Goal: Register for event/course

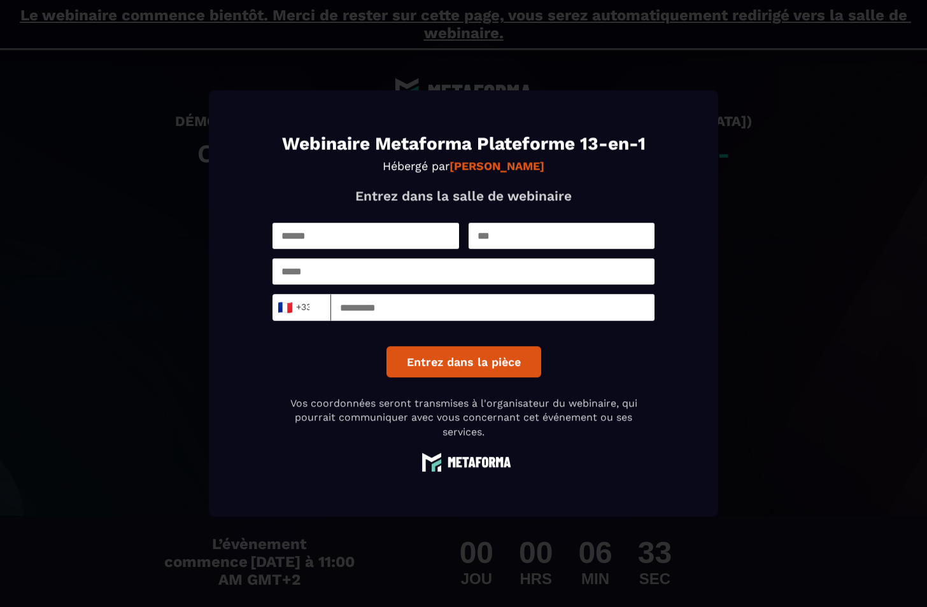
click at [348, 232] on input "Modal window" at bounding box center [366, 236] width 187 height 26
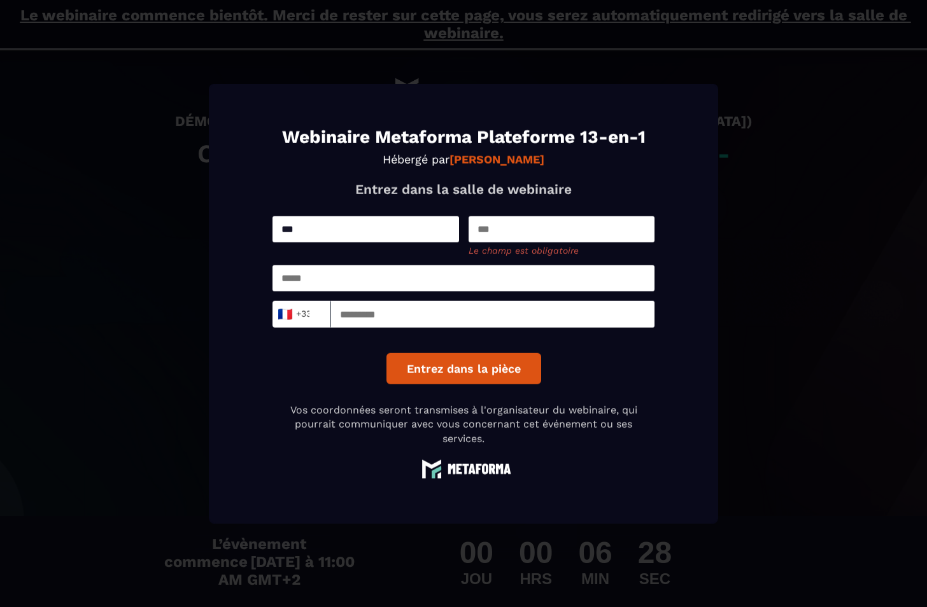
click at [348, 236] on input "***" at bounding box center [366, 229] width 187 height 26
type input "****"
click at [523, 231] on input "Modal window" at bounding box center [562, 229] width 187 height 26
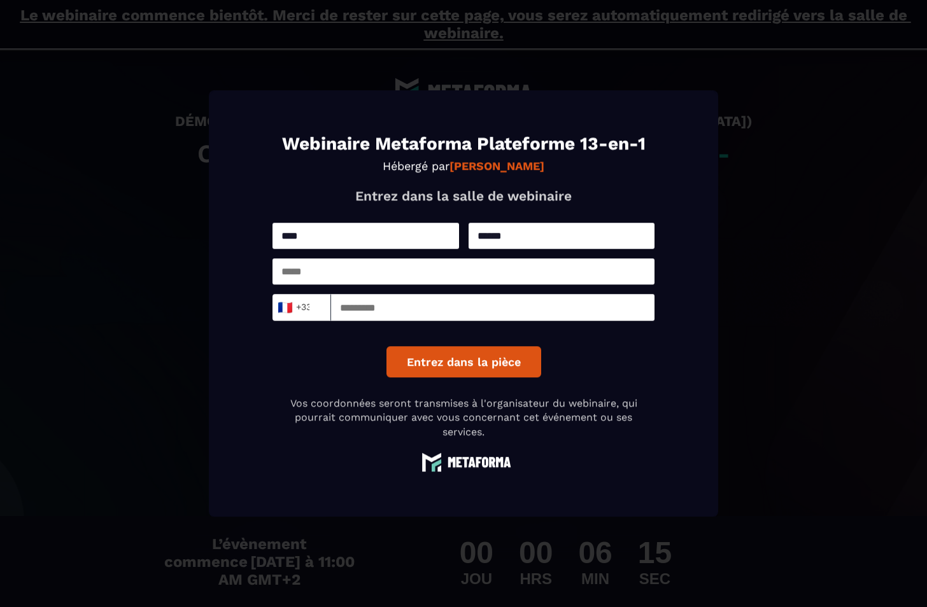
type input "******"
click at [473, 272] on input "Modal window" at bounding box center [464, 272] width 382 height 26
type input "**********"
click at [504, 311] on input "Modal window" at bounding box center [492, 307] width 323 height 27
click at [374, 309] on input "*********" at bounding box center [492, 307] width 323 height 27
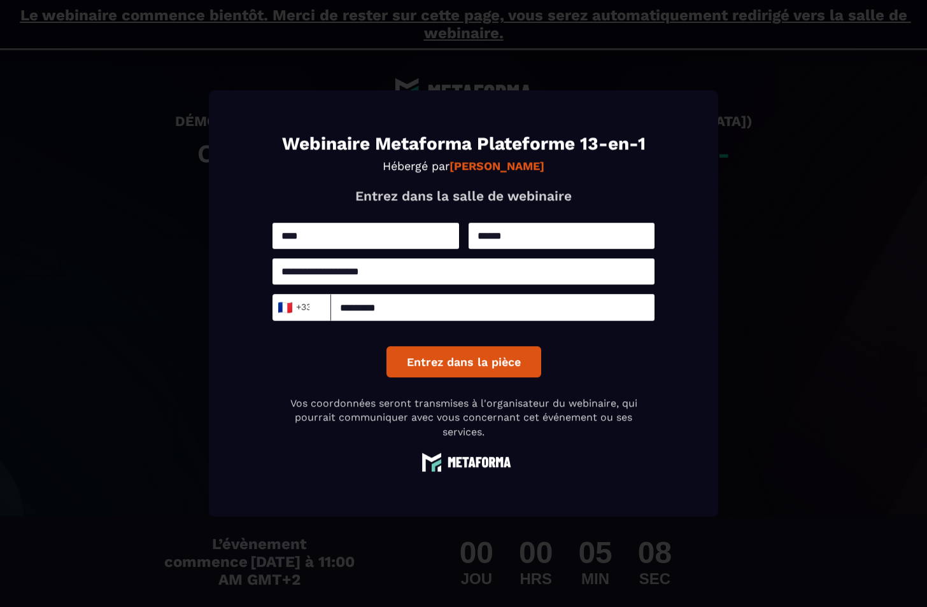
type input "*********"
click at [448, 360] on button "Entrez dans la pièce" at bounding box center [464, 361] width 155 height 31
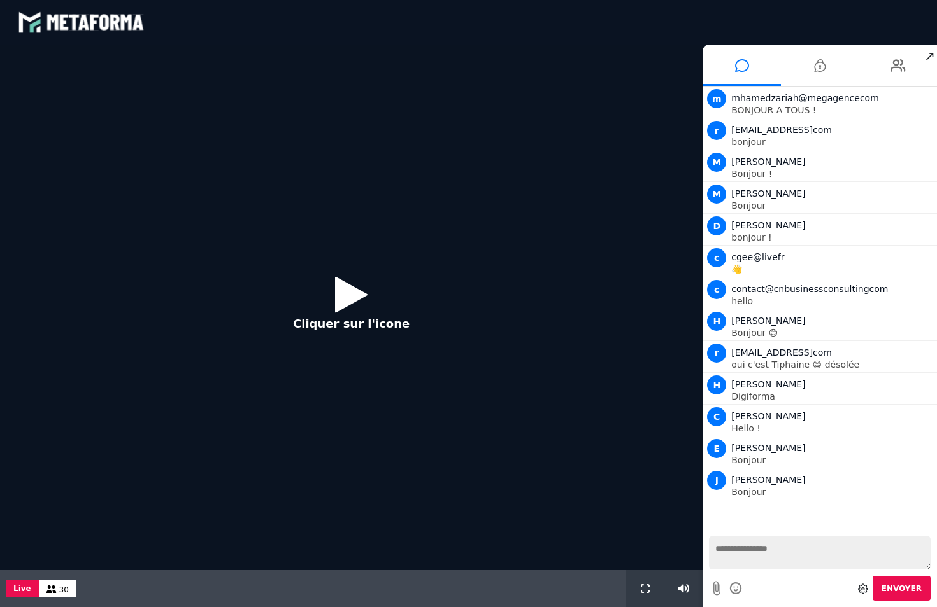
scroll to position [2, 0]
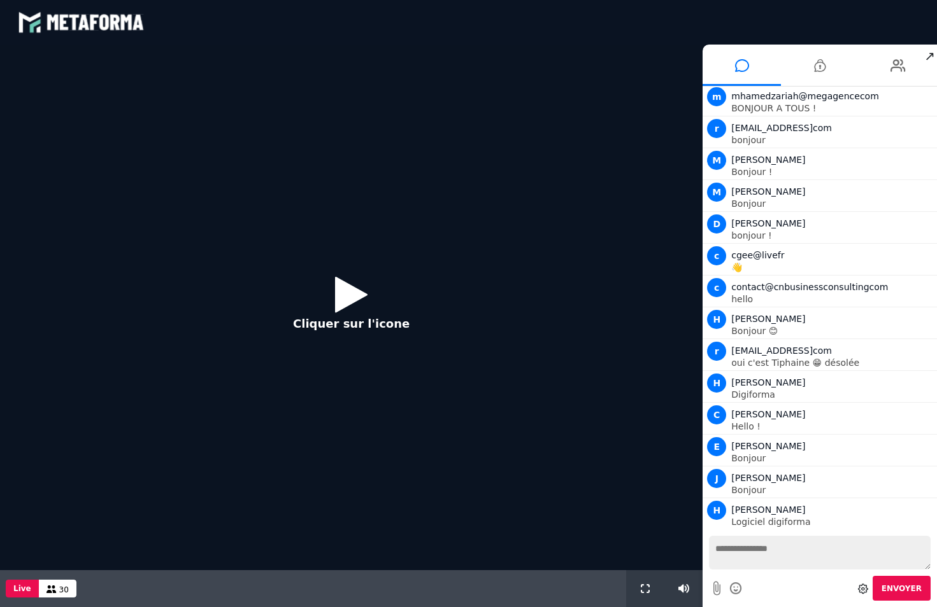
click at [362, 292] on icon at bounding box center [351, 294] width 32 height 41
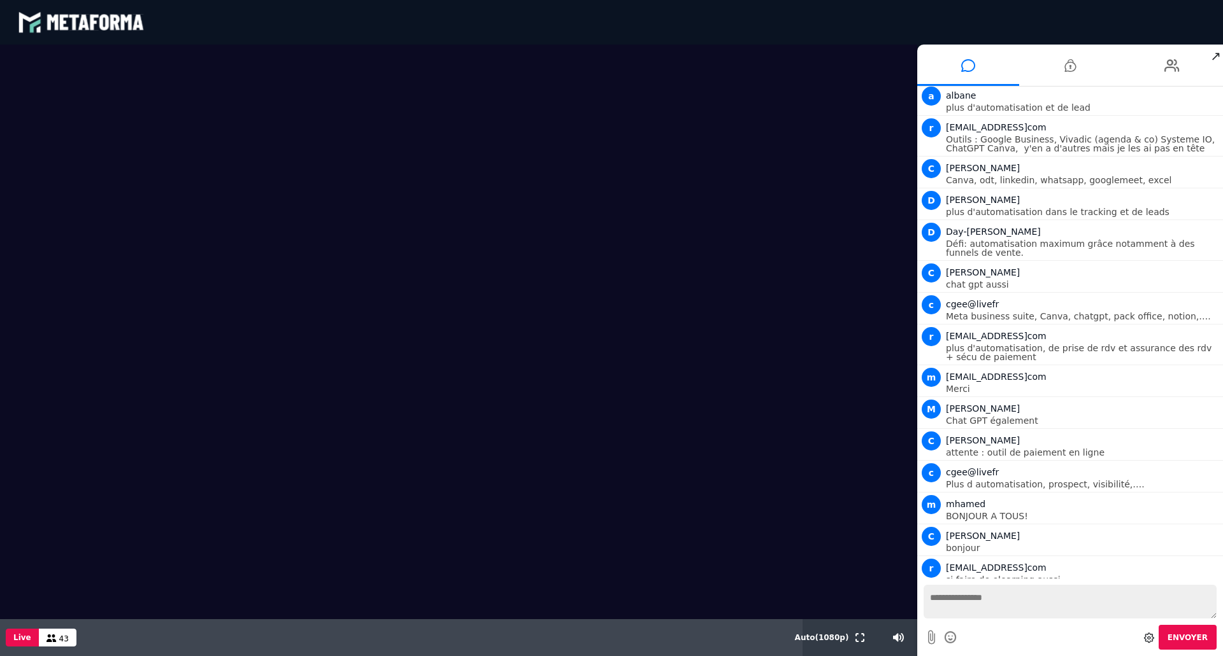
scroll to position [965, 0]
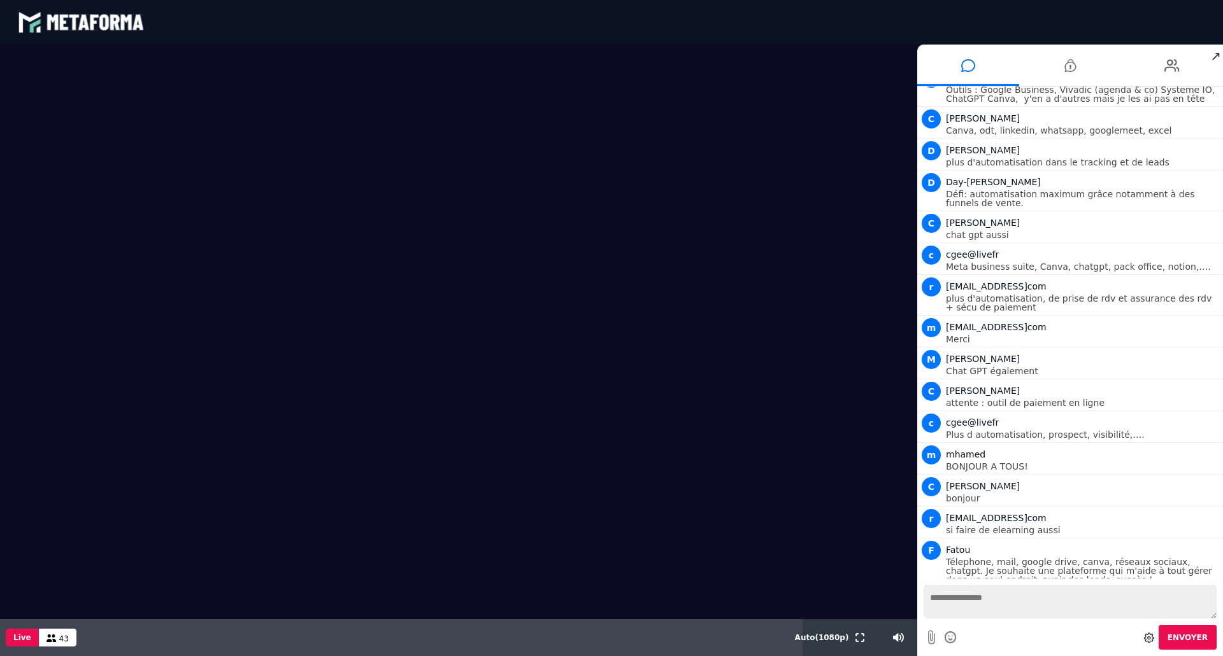
click at [936, 60] on span "↗" at bounding box center [1215, 56] width 15 height 23
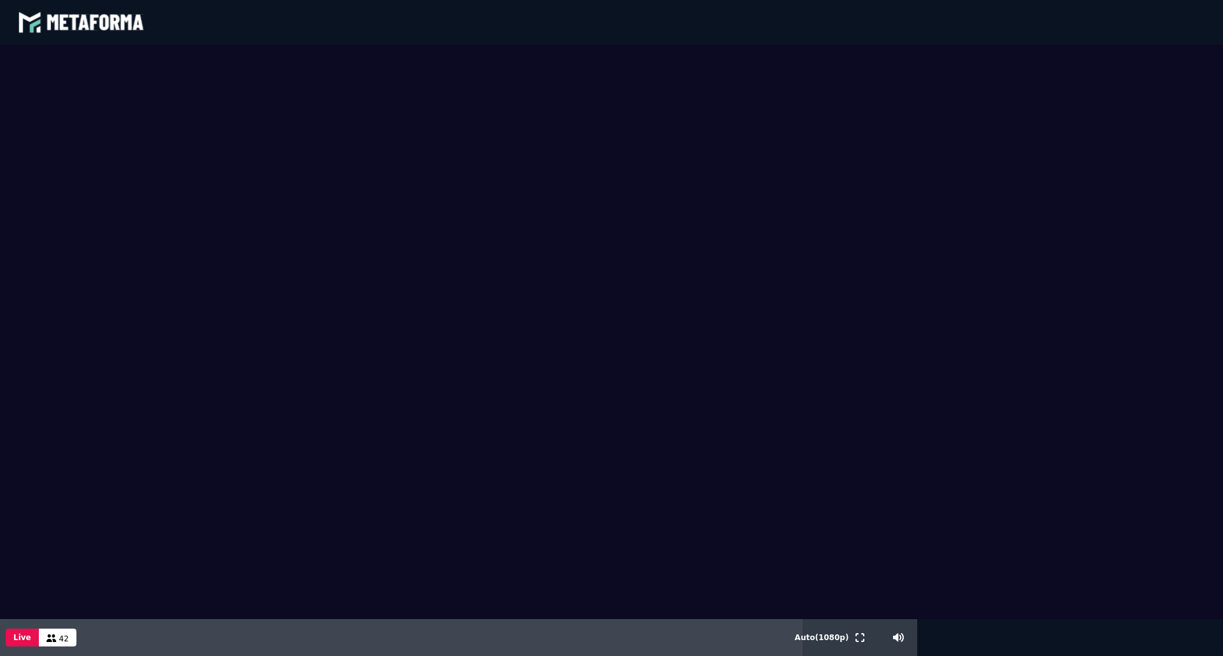
scroll to position [1316, 0]
click at [59, 607] on span "59" at bounding box center [64, 639] width 10 height 9
click at [12, 607] on button "Live" at bounding box center [22, 638] width 33 height 18
drag, startPoint x: 1188, startPoint y: 241, endPoint x: 1153, endPoint y: 200, distance: 53.7
click at [936, 200] on video at bounding box center [611, 332] width 1223 height 575
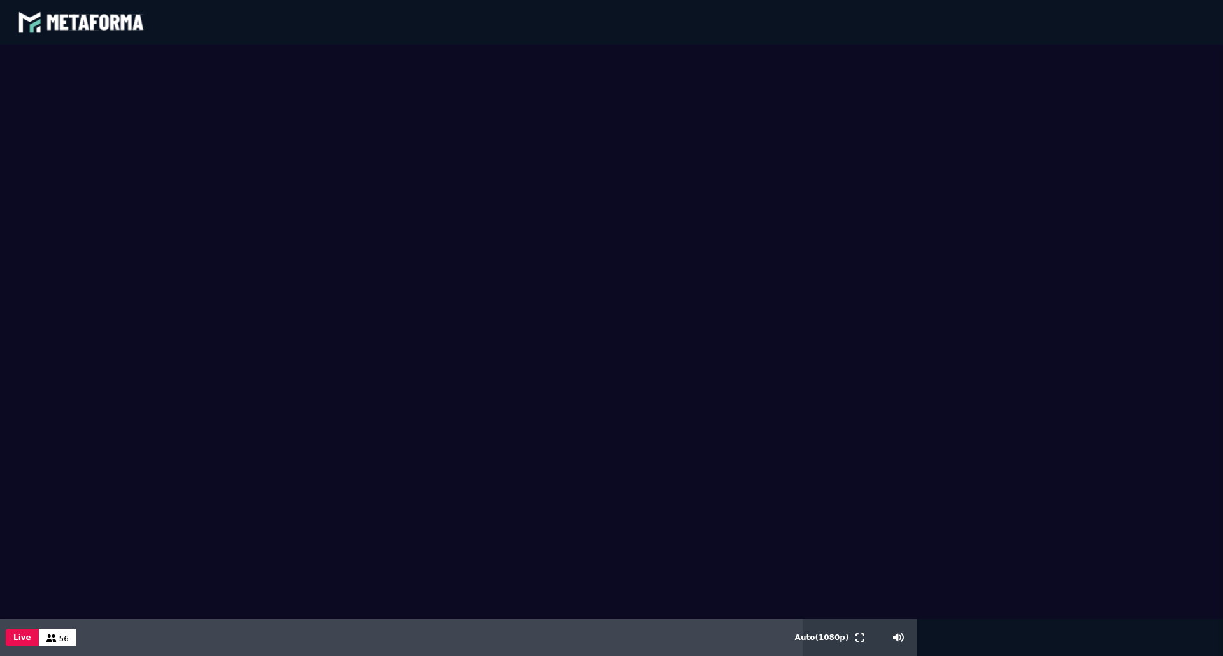
click at [936, 488] on video at bounding box center [611, 332] width 1223 height 575
click at [704, 402] on video at bounding box center [611, 332] width 1223 height 575
drag, startPoint x: 324, startPoint y: 322, endPoint x: 292, endPoint y: 366, distance: 55.1
click at [292, 366] on video at bounding box center [611, 332] width 1223 height 575
click at [149, 576] on video at bounding box center [611, 332] width 1223 height 575
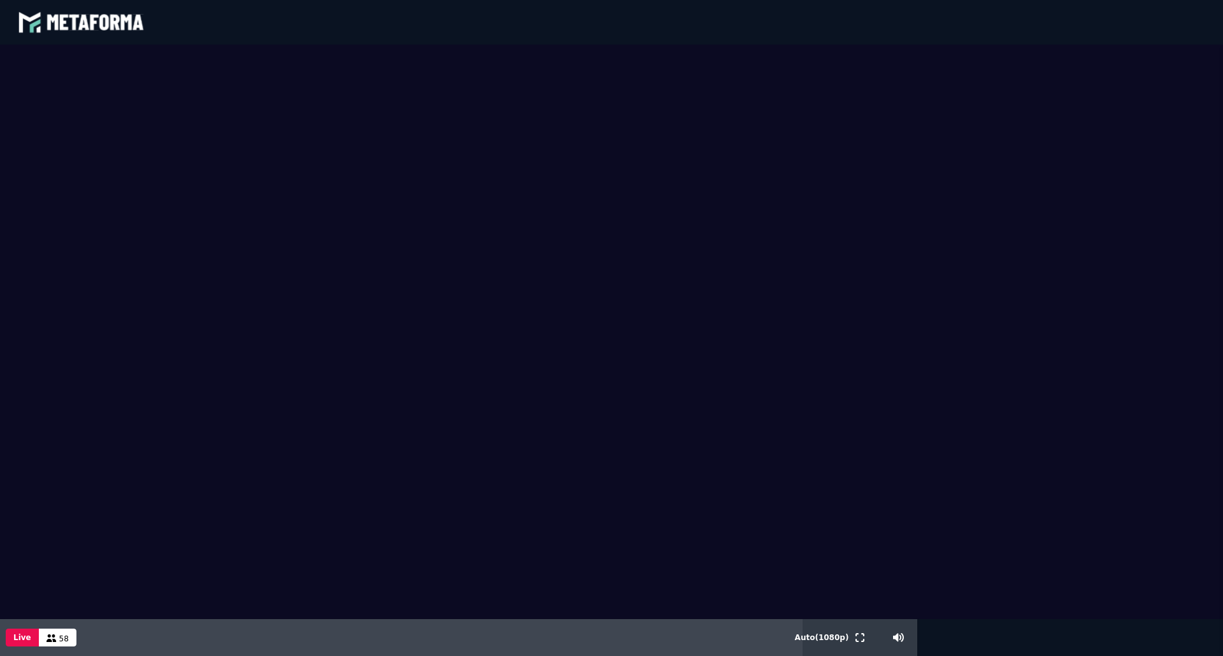
click at [148, 530] on video at bounding box center [611, 332] width 1223 height 575
click at [148, 536] on video at bounding box center [611, 332] width 1223 height 575
click at [192, 571] on video at bounding box center [611, 332] width 1223 height 575
click at [828, 516] on video at bounding box center [611, 332] width 1223 height 575
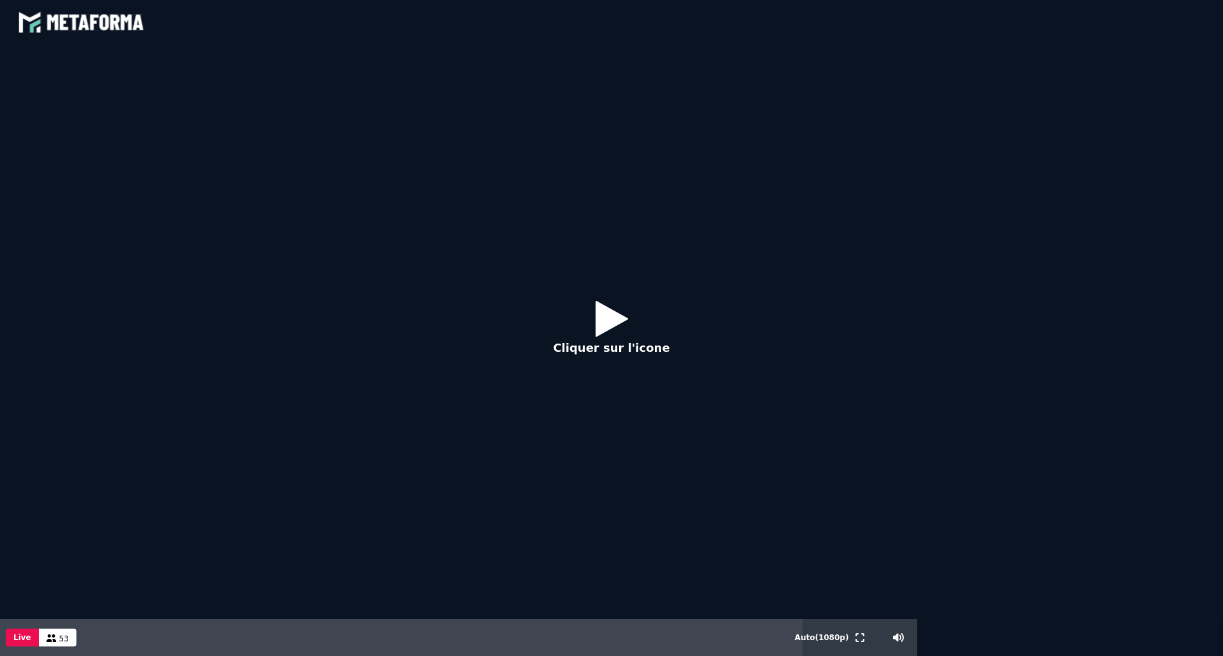
click at [616, 322] on icon at bounding box center [611, 318] width 32 height 41
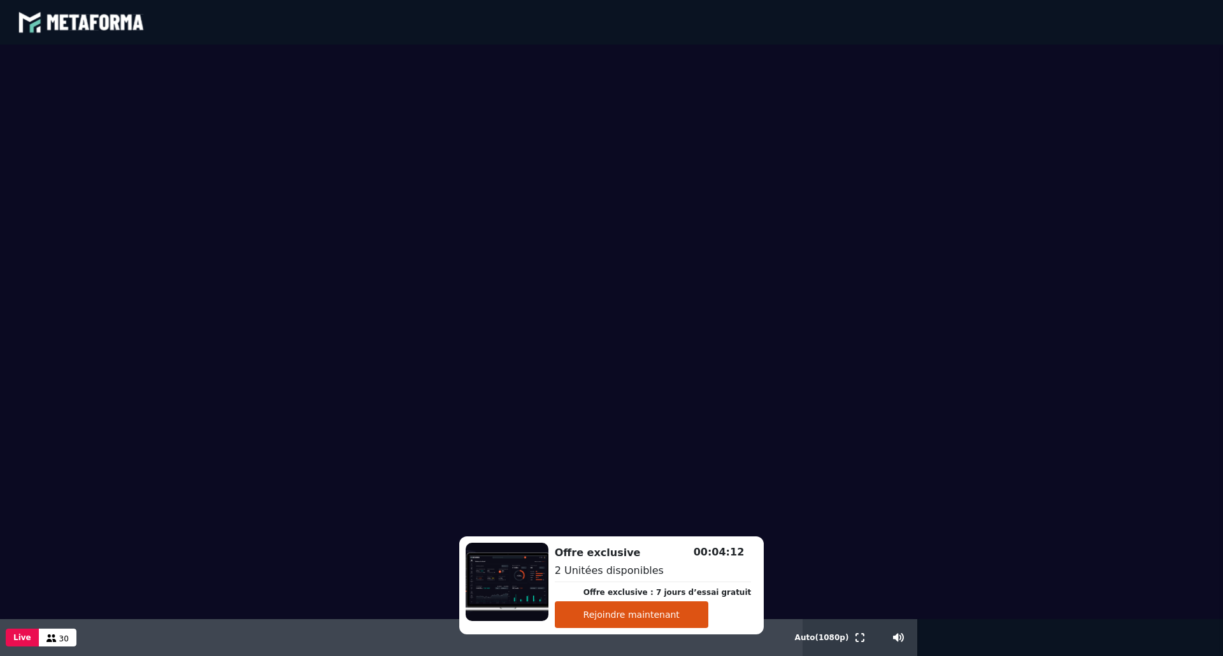
click at [60, 607] on span "30" at bounding box center [64, 639] width 10 height 9
click at [49, 607] on icon at bounding box center [51, 639] width 10 height 8
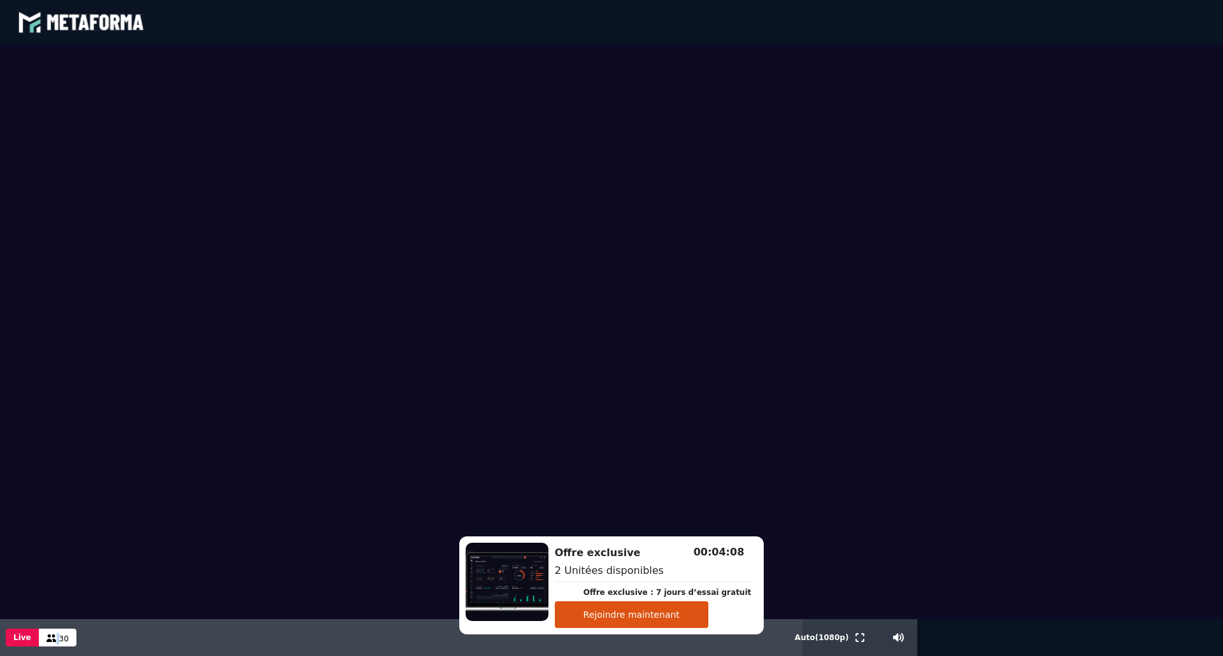
click at [15, 607] on button "Live" at bounding box center [22, 638] width 33 height 18
click at [936, 426] on video at bounding box center [611, 332] width 1223 height 575
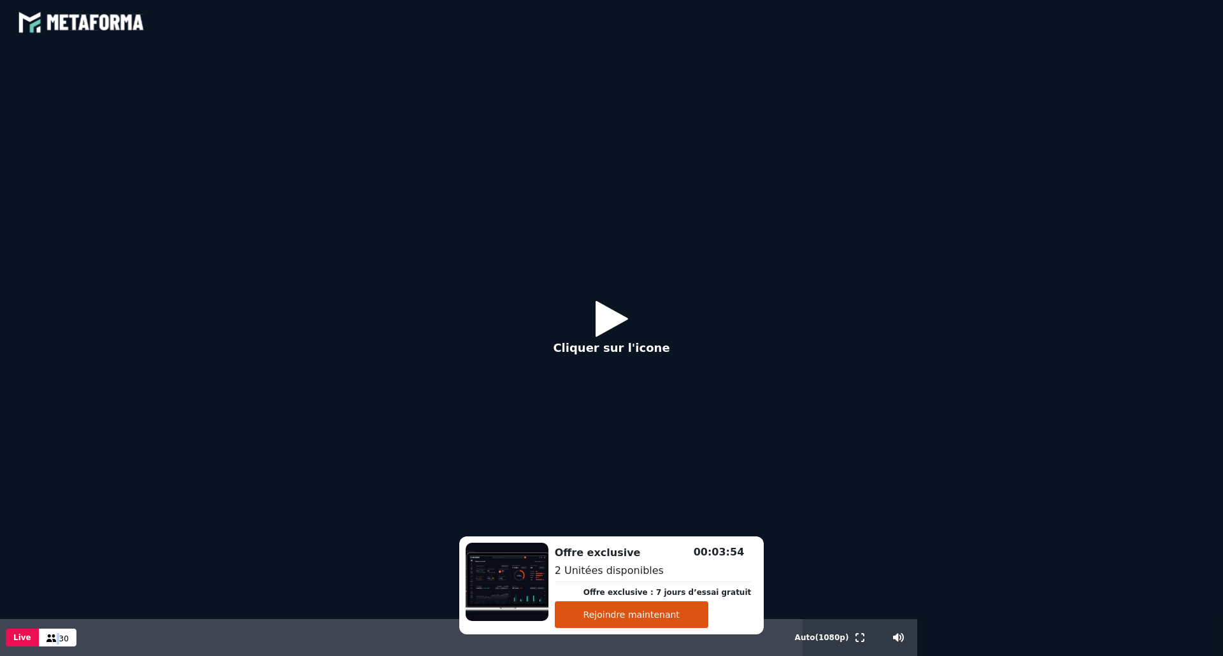
click at [603, 316] on icon at bounding box center [611, 318] width 32 height 41
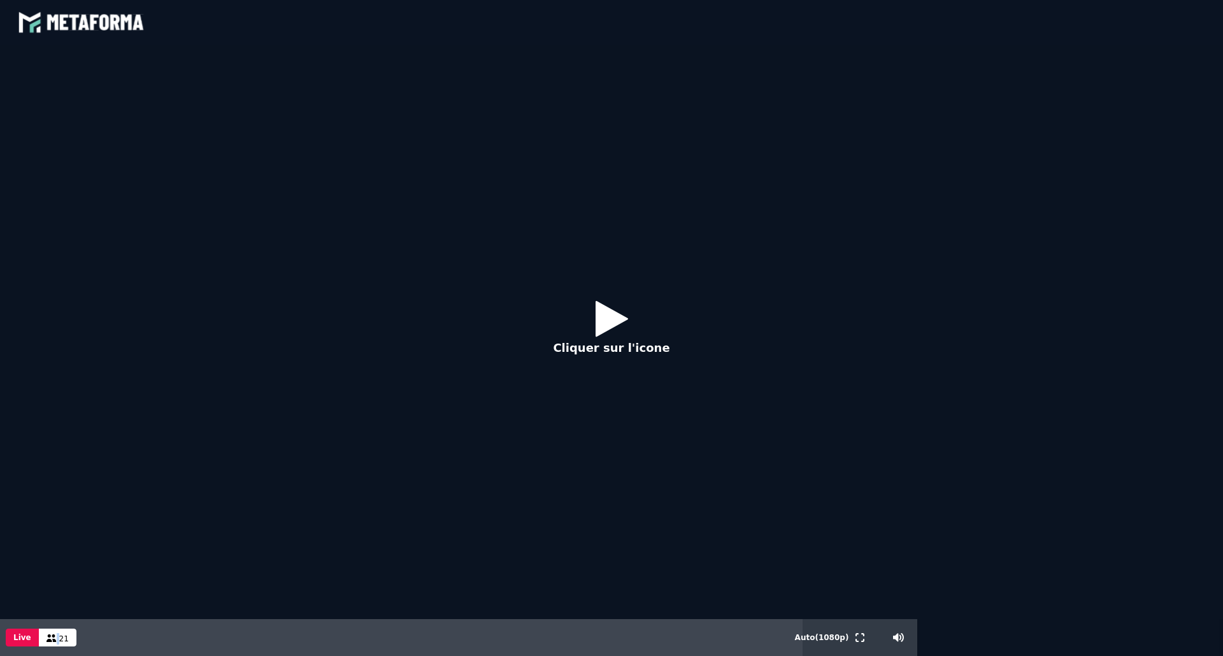
click at [614, 331] on icon at bounding box center [611, 318] width 32 height 41
